Goal: Transaction & Acquisition: Purchase product/service

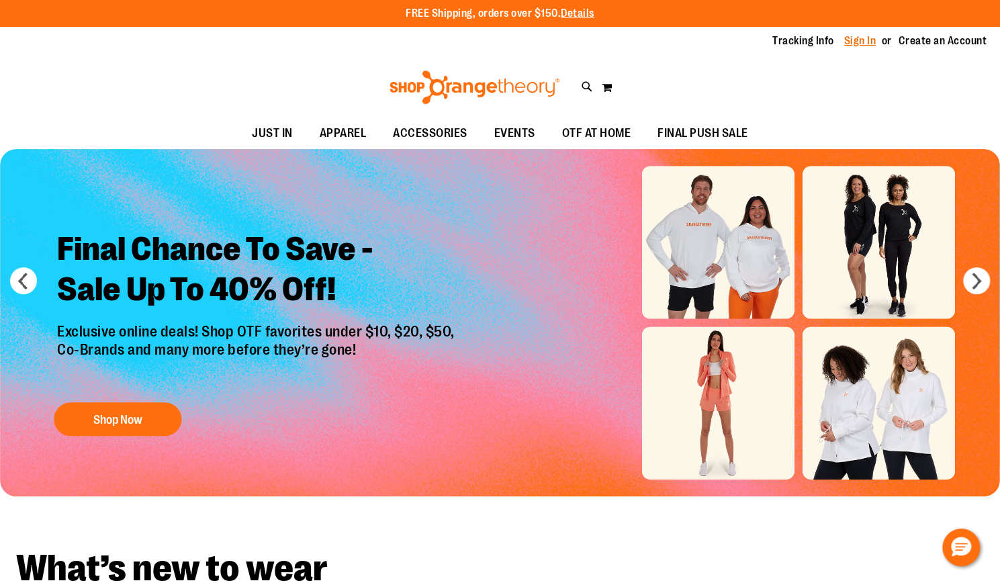
click at [871, 35] on link "Sign In" at bounding box center [861, 41] width 32 height 15
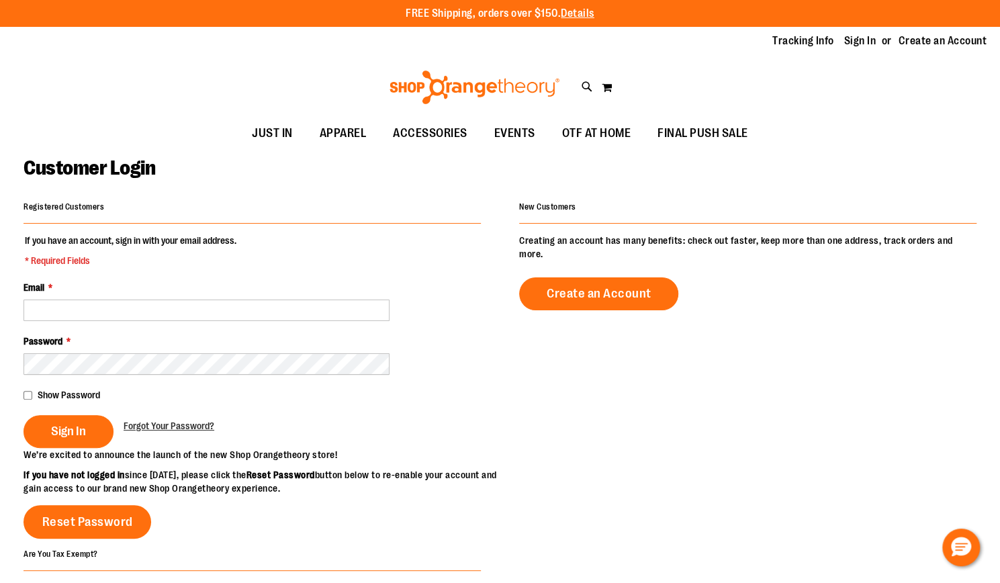
click at [149, 325] on fieldset "If you have an account, sign in with your email address. * Required Fields Emai…" at bounding box center [253, 341] width 458 height 214
click at [156, 310] on input "Email *" at bounding box center [207, 310] width 366 height 21
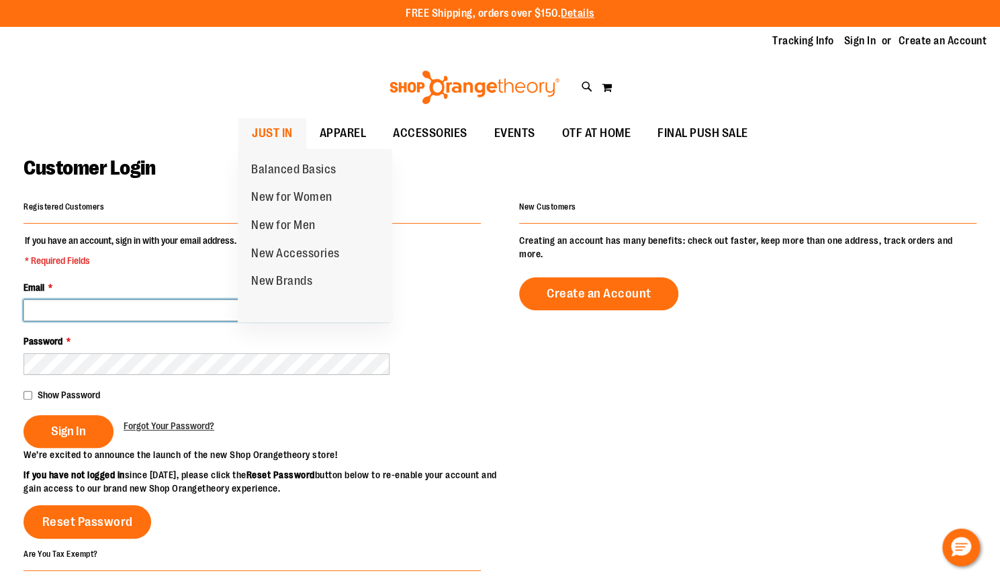
click at [275, 140] on span "JUST IN" at bounding box center [272, 133] width 41 height 30
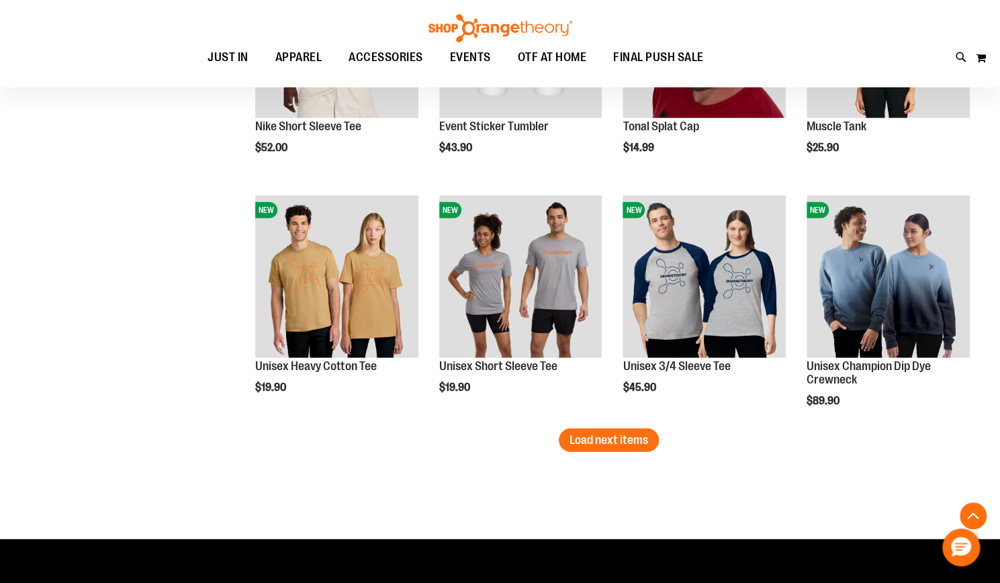
scroll to position [2007, 0]
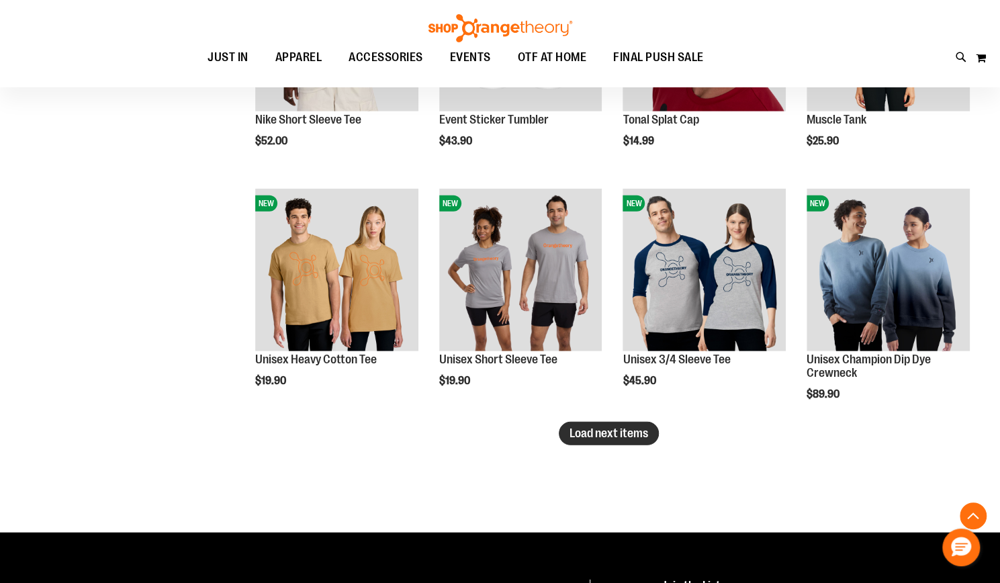
click at [633, 439] on span "Load next items" at bounding box center [609, 433] width 79 height 13
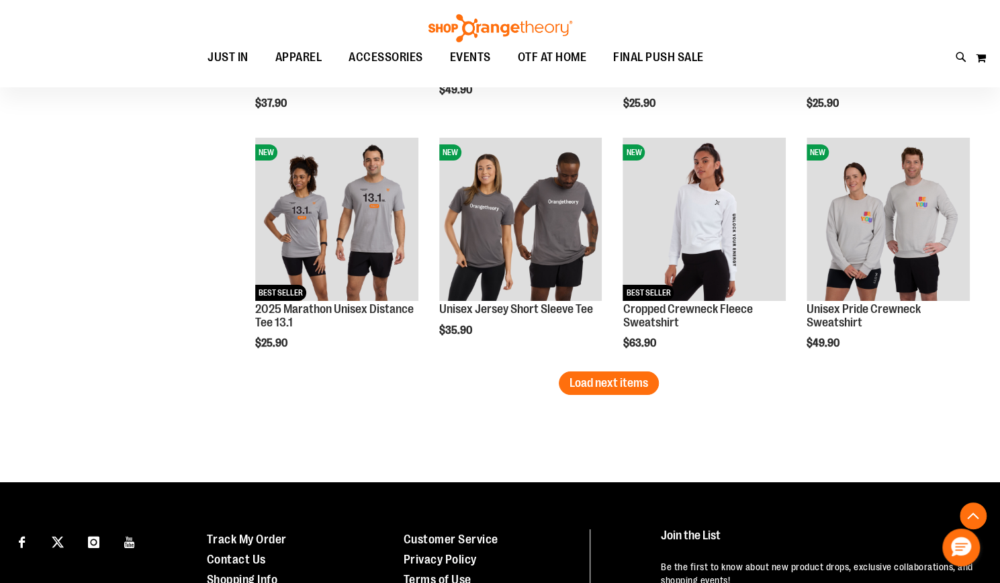
scroll to position [2779, 0]
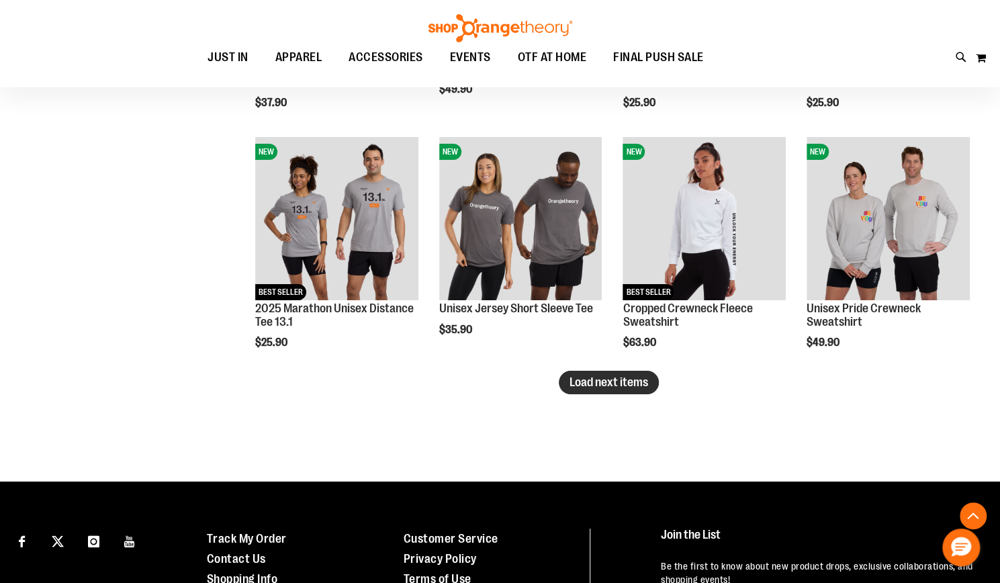
click at [623, 385] on span "Load next items" at bounding box center [609, 382] width 79 height 13
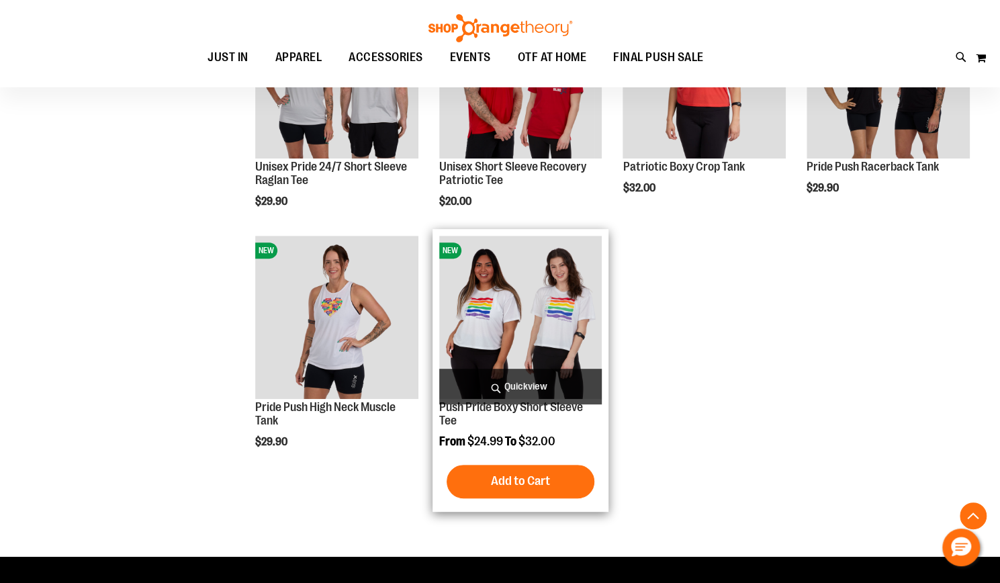
scroll to position [3398, 0]
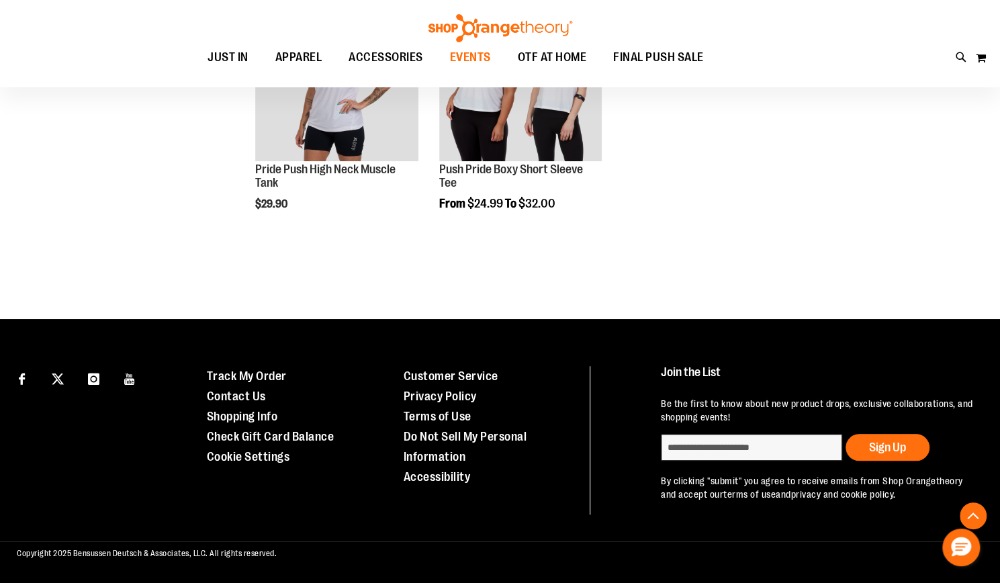
click at [474, 58] on span "EVENTS" at bounding box center [470, 57] width 41 height 30
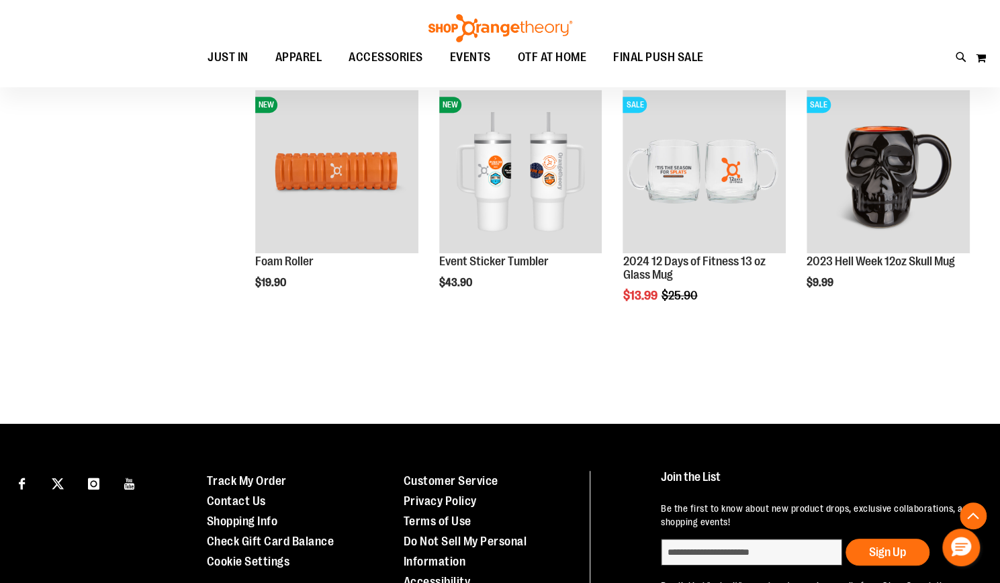
scroll to position [392, 0]
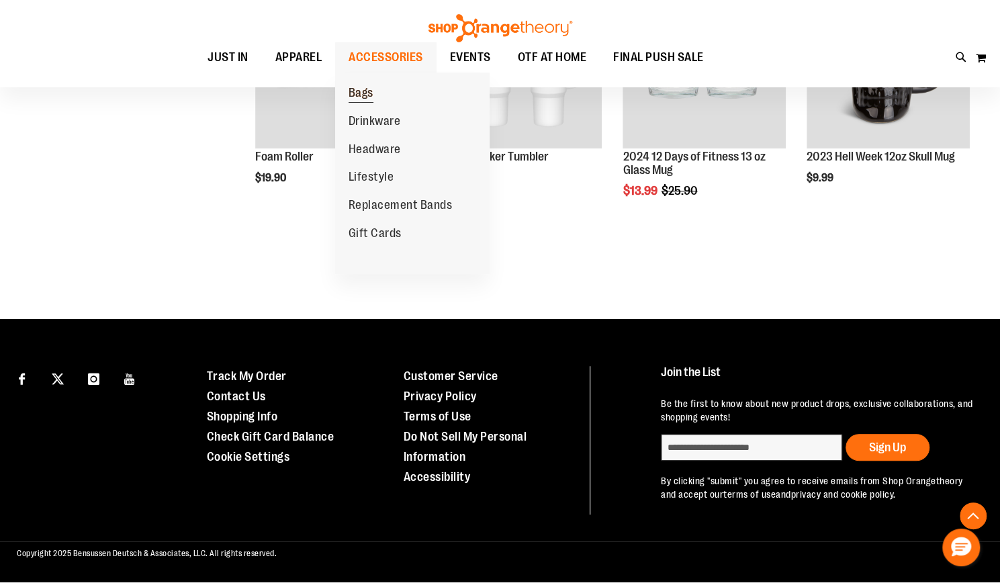
click at [367, 89] on span "Bags" at bounding box center [361, 94] width 25 height 17
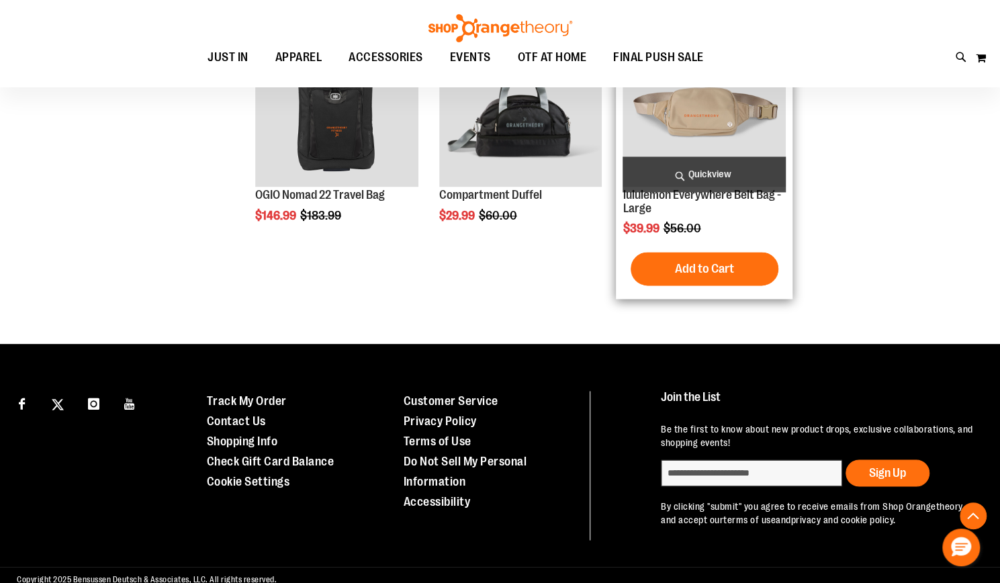
scroll to position [996, 0]
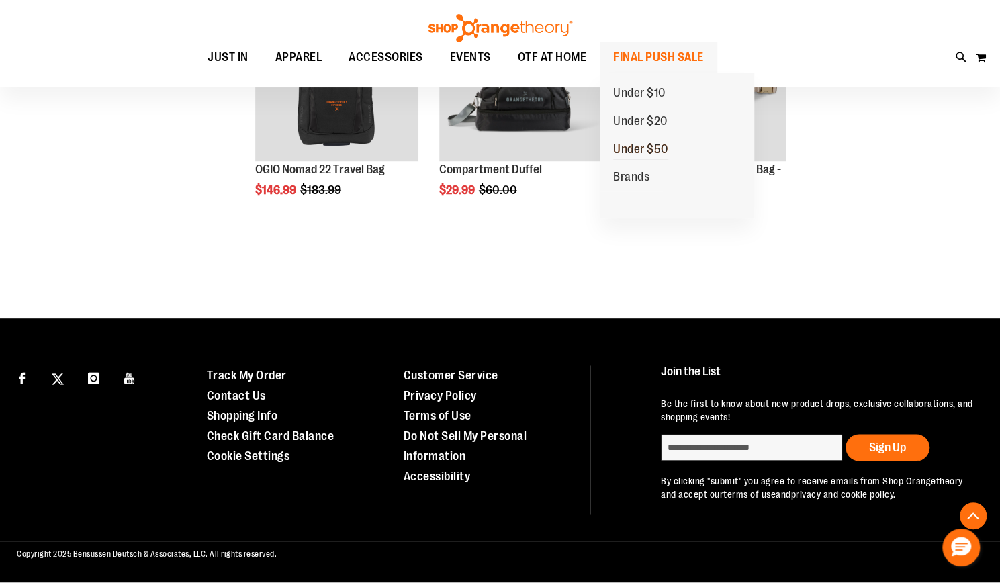
click at [629, 150] on span "Under $50" at bounding box center [640, 150] width 55 height 17
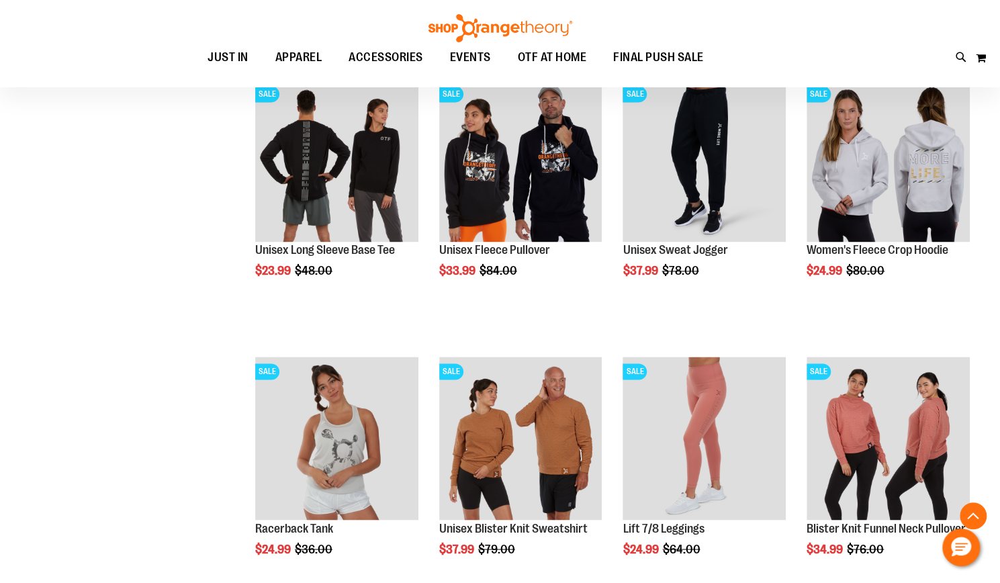
scroll to position [1109, 0]
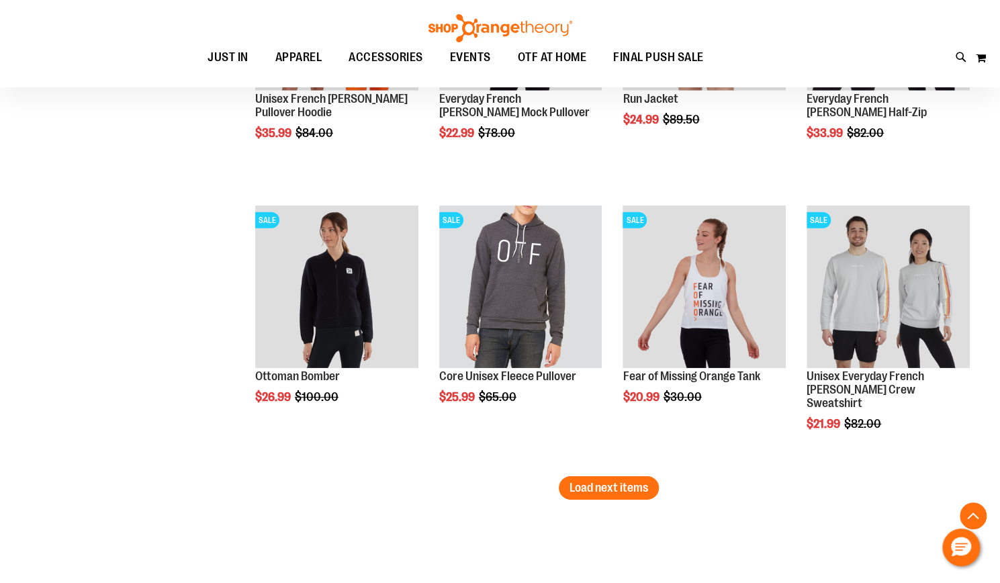
scroll to position [2371, 0]
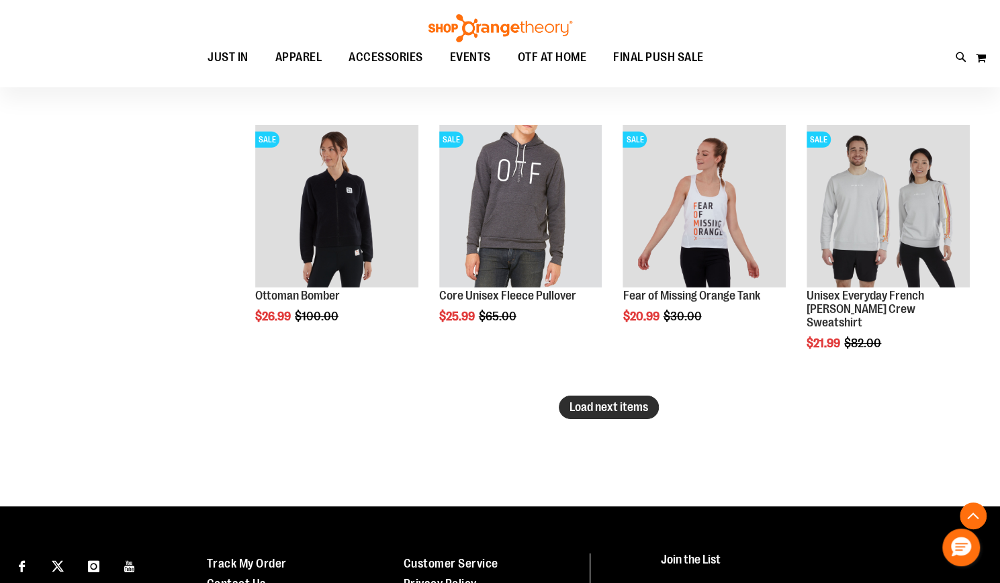
click at [618, 406] on span "Load next items" at bounding box center [609, 406] width 79 height 13
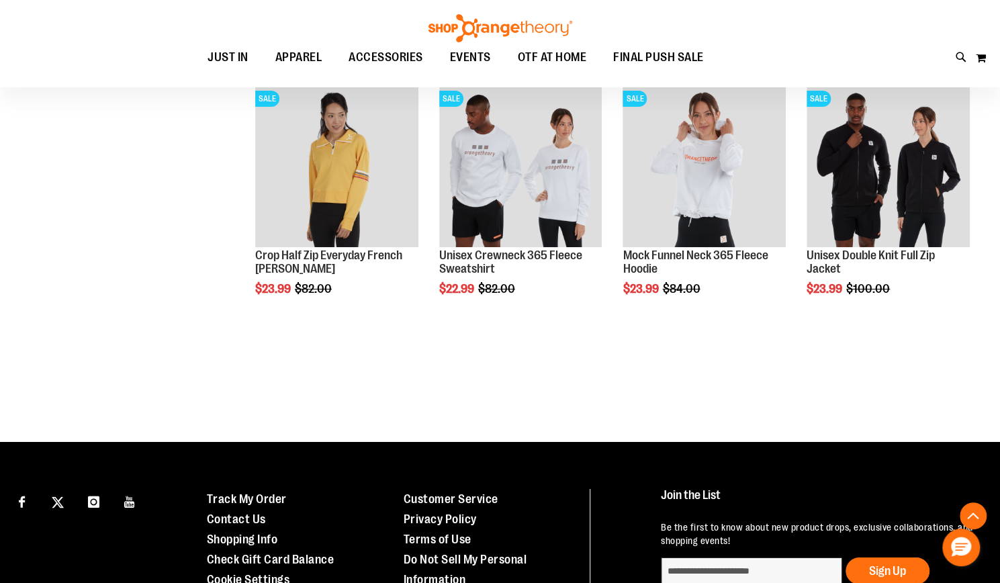
scroll to position [2685, 0]
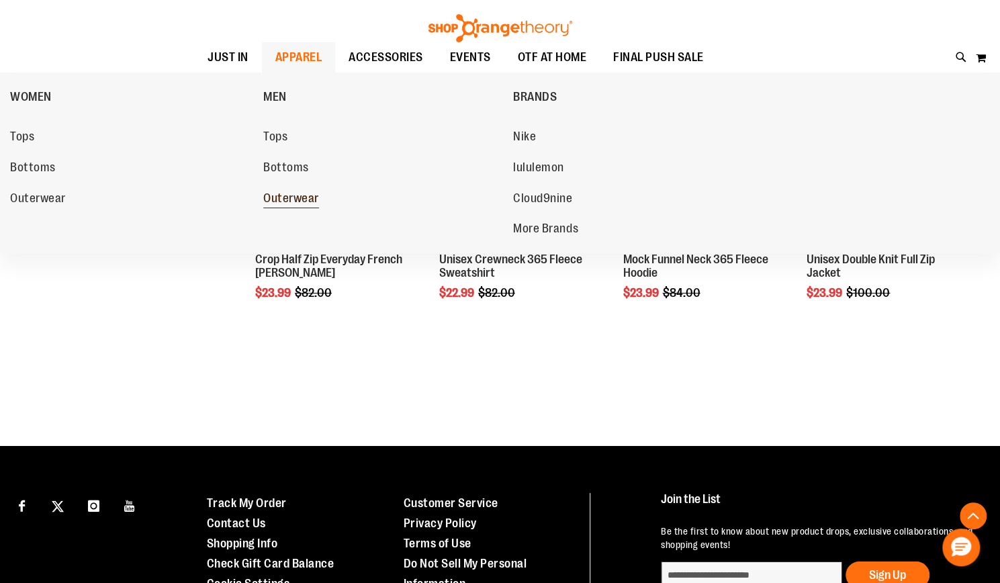
click at [290, 200] on span "Outerwear" at bounding box center [291, 199] width 56 height 17
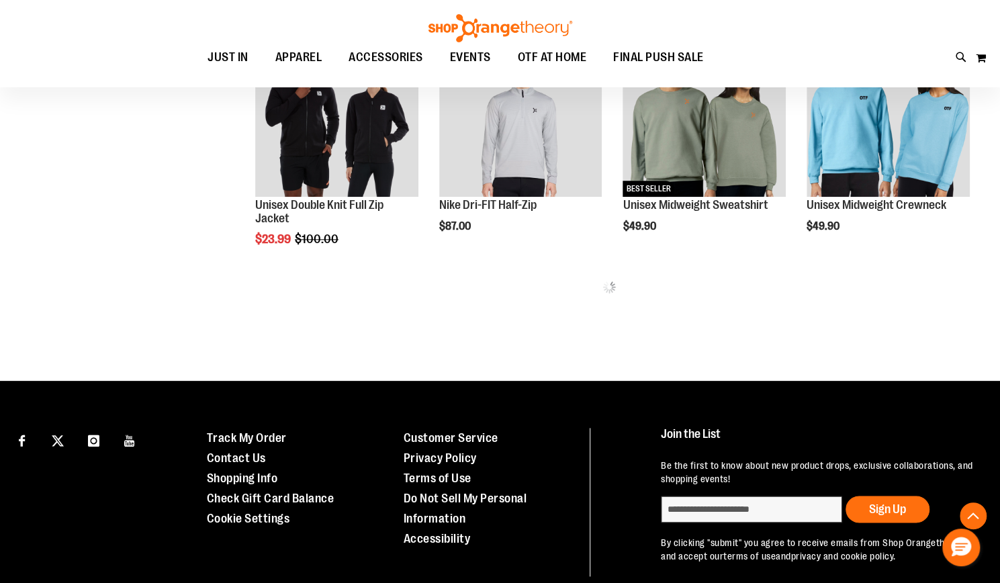
scroll to position [746, 0]
